Goal: Task Accomplishment & Management: Manage account settings

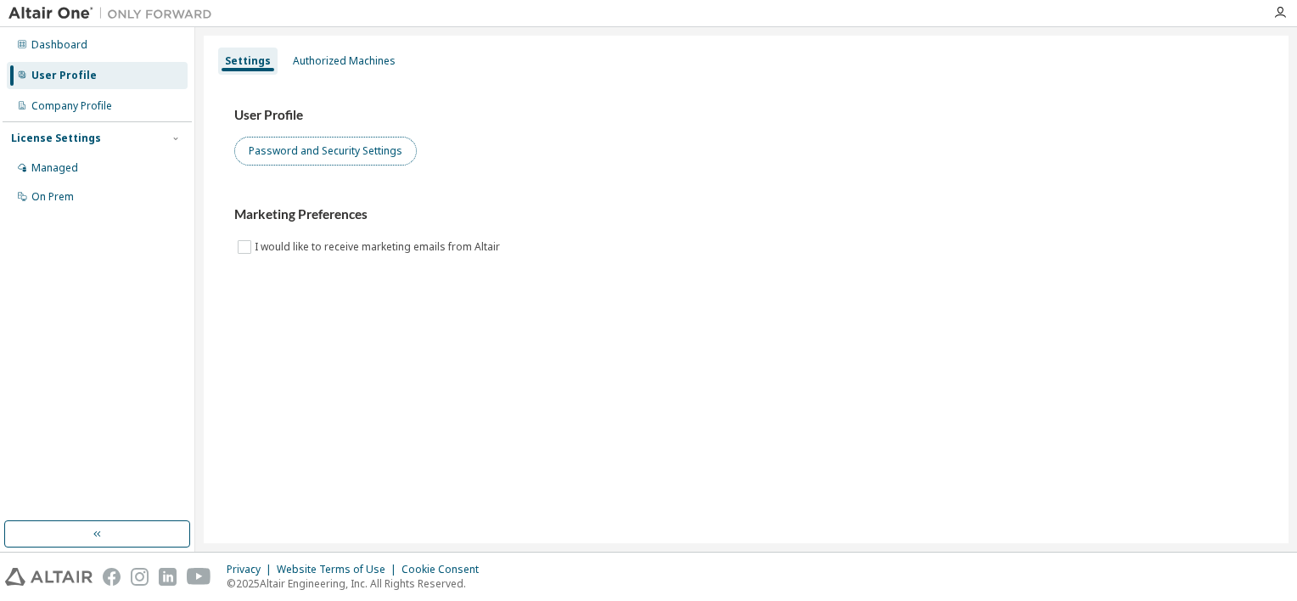
click at [269, 149] on button "Password and Security Settings" at bounding box center [325, 151] width 183 height 29
click at [1273, 16] on div at bounding box center [1280, 13] width 34 height 14
click at [1280, 14] on icon "button" at bounding box center [1281, 13] width 14 height 14
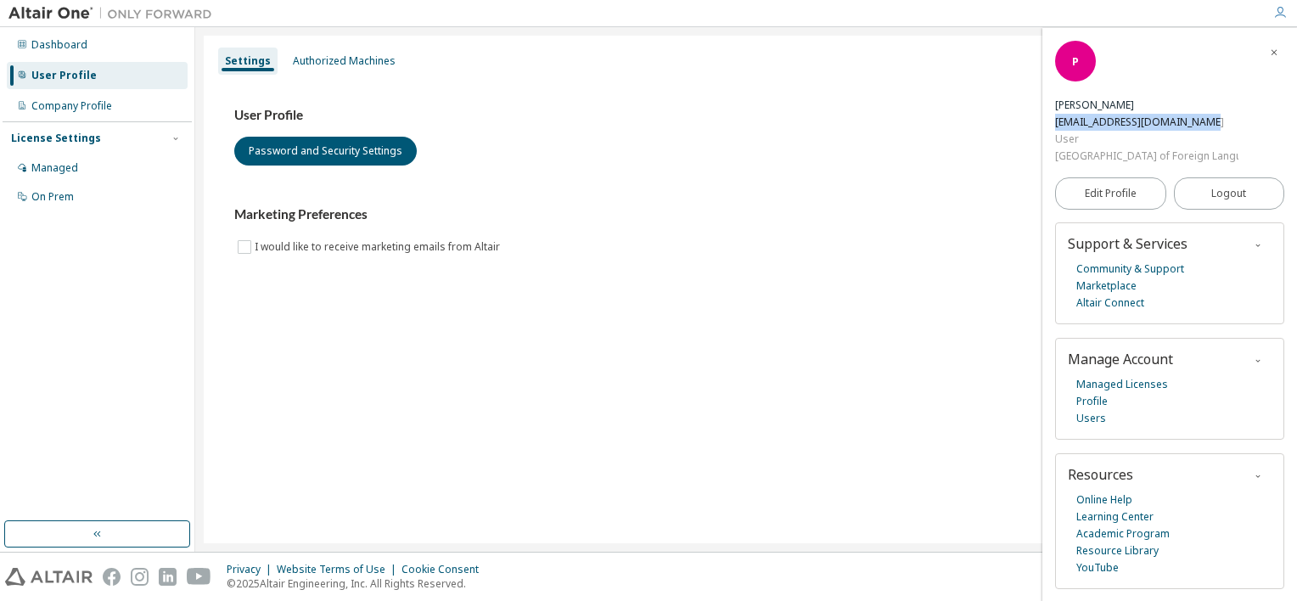
drag, startPoint x: 1058, startPoint y: 123, endPoint x: 1195, endPoint y: 120, distance: 136.7
click at [1195, 120] on div "23dh114517@st.huflit.edu.vn" at bounding box center [1146, 122] width 183 height 17
copy div "23dh114517@st.huflit.edu.vn"
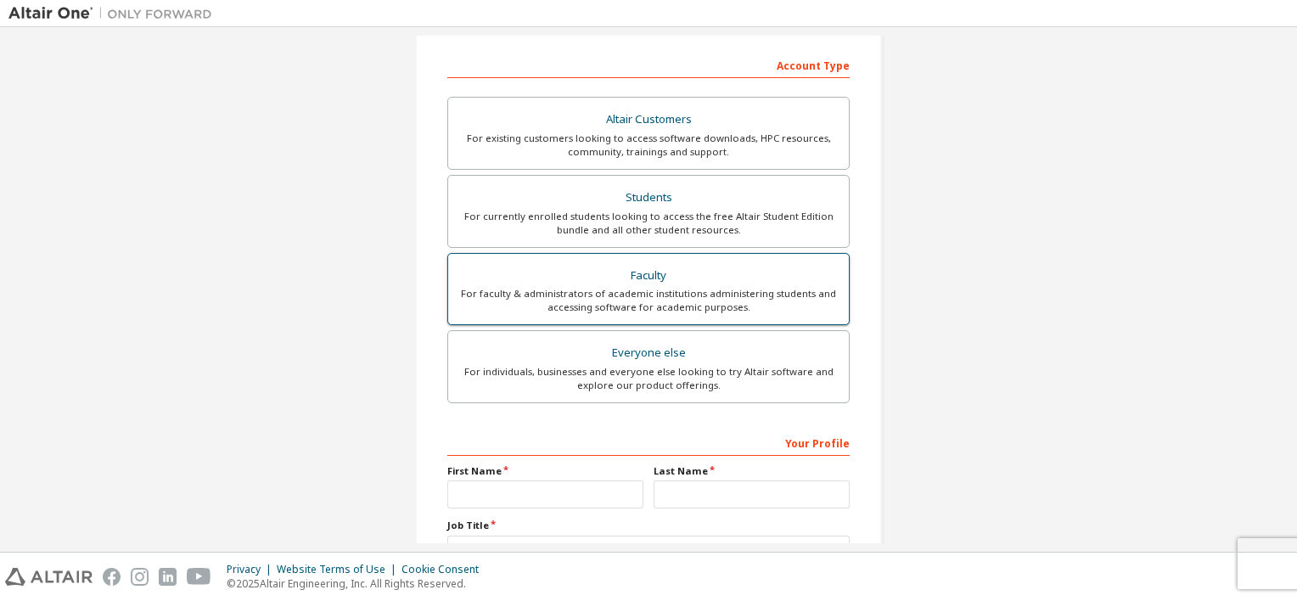
scroll to position [387, 0]
